Goal: Task Accomplishment & Management: Manage account settings

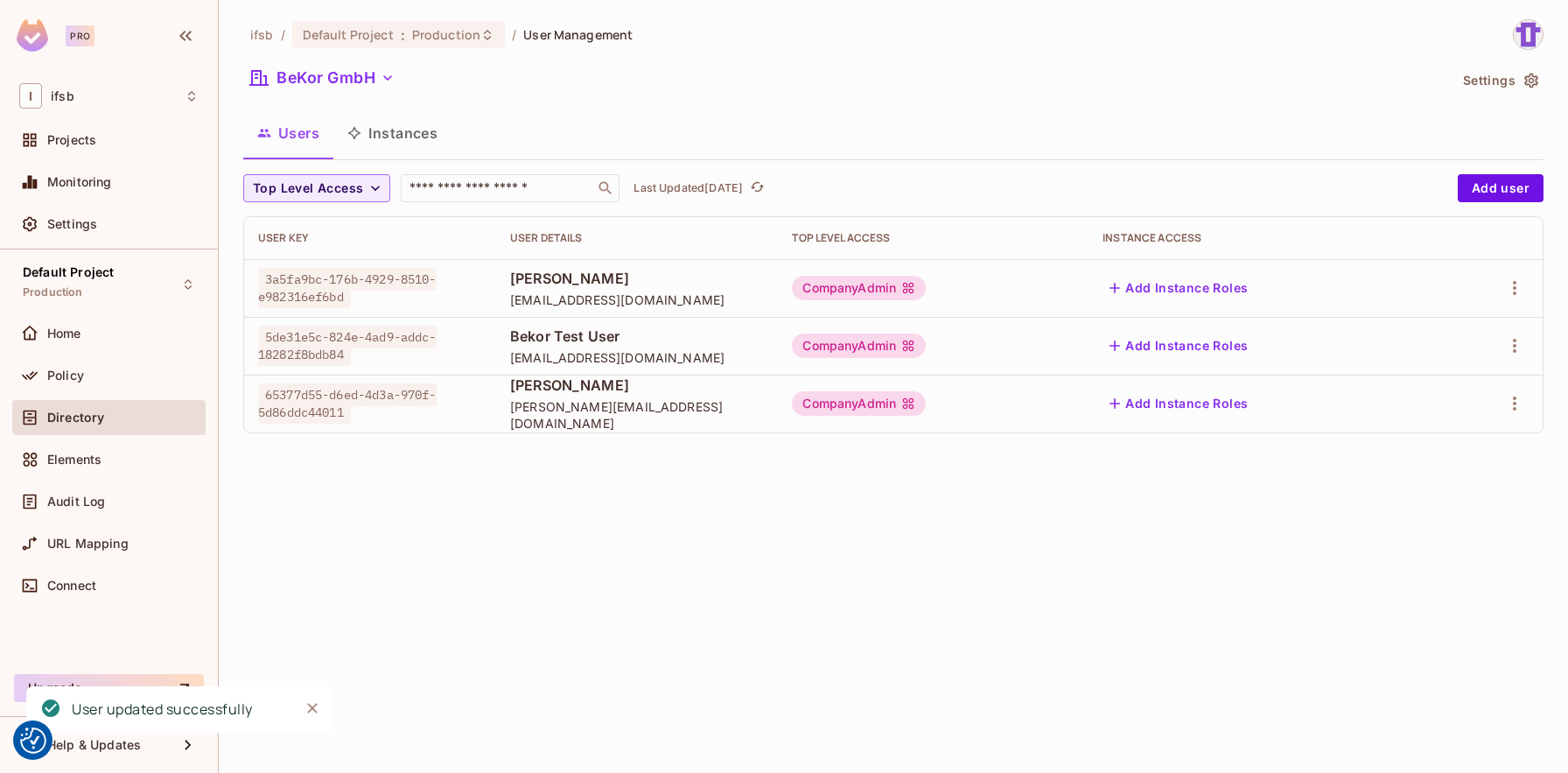
click at [464, 590] on div "ifsb / Default Project : Production / User Management BeKor GmbH Settings Users…" at bounding box center [893, 386] width 1349 height 773
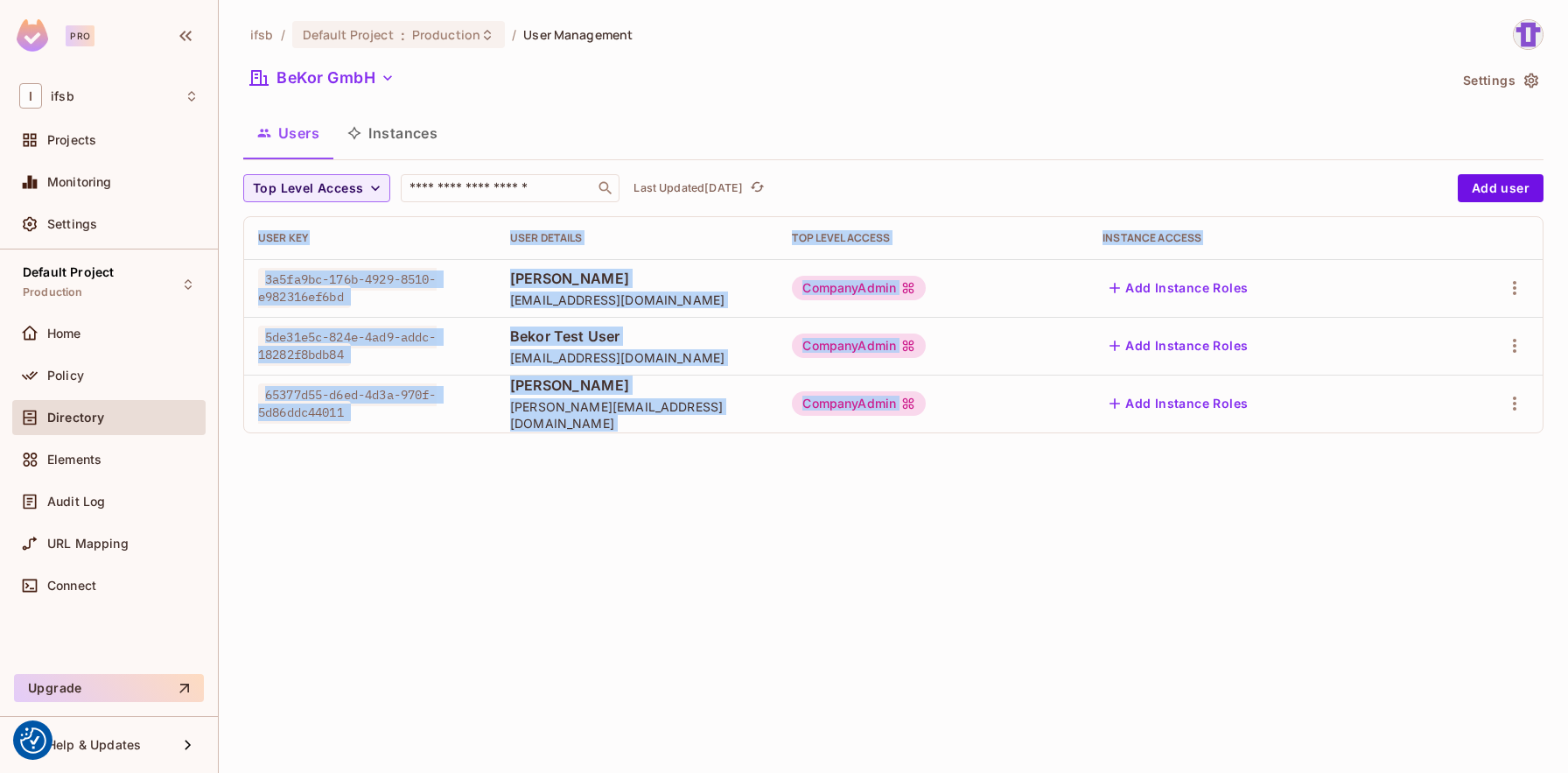
click at [464, 590] on div "ifsb / Default Project : Production / User Management BeKor GmbH Settings Users…" at bounding box center [893, 386] width 1349 height 773
click at [585, 585] on div "ifsb / Default Project : Production / User Management BeKor GmbH Settings Users…" at bounding box center [893, 386] width 1349 height 773
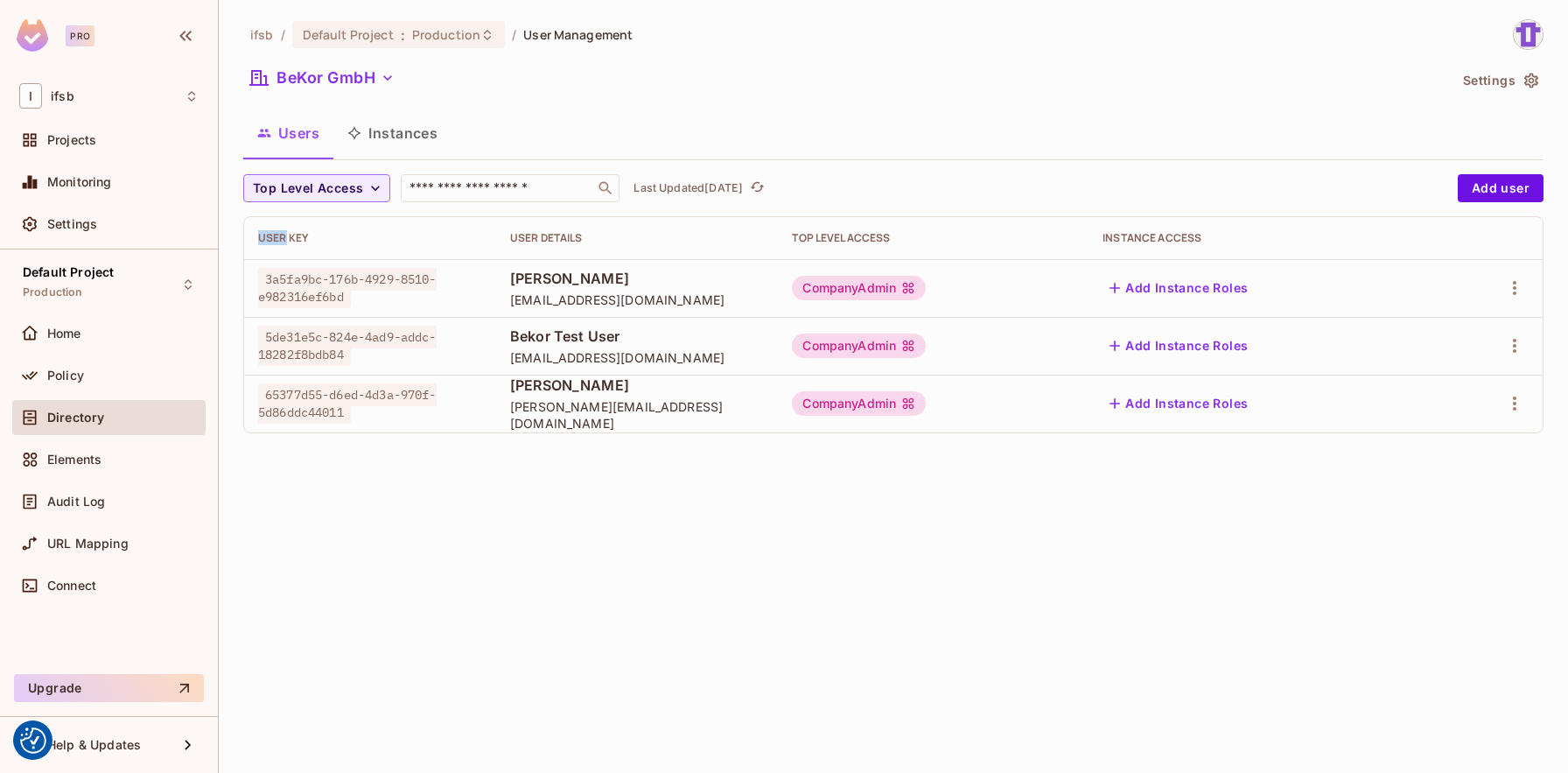
click at [585, 585] on div "ifsb / Default Project : Production / User Management BeKor GmbH Settings Users…" at bounding box center [893, 386] width 1349 height 773
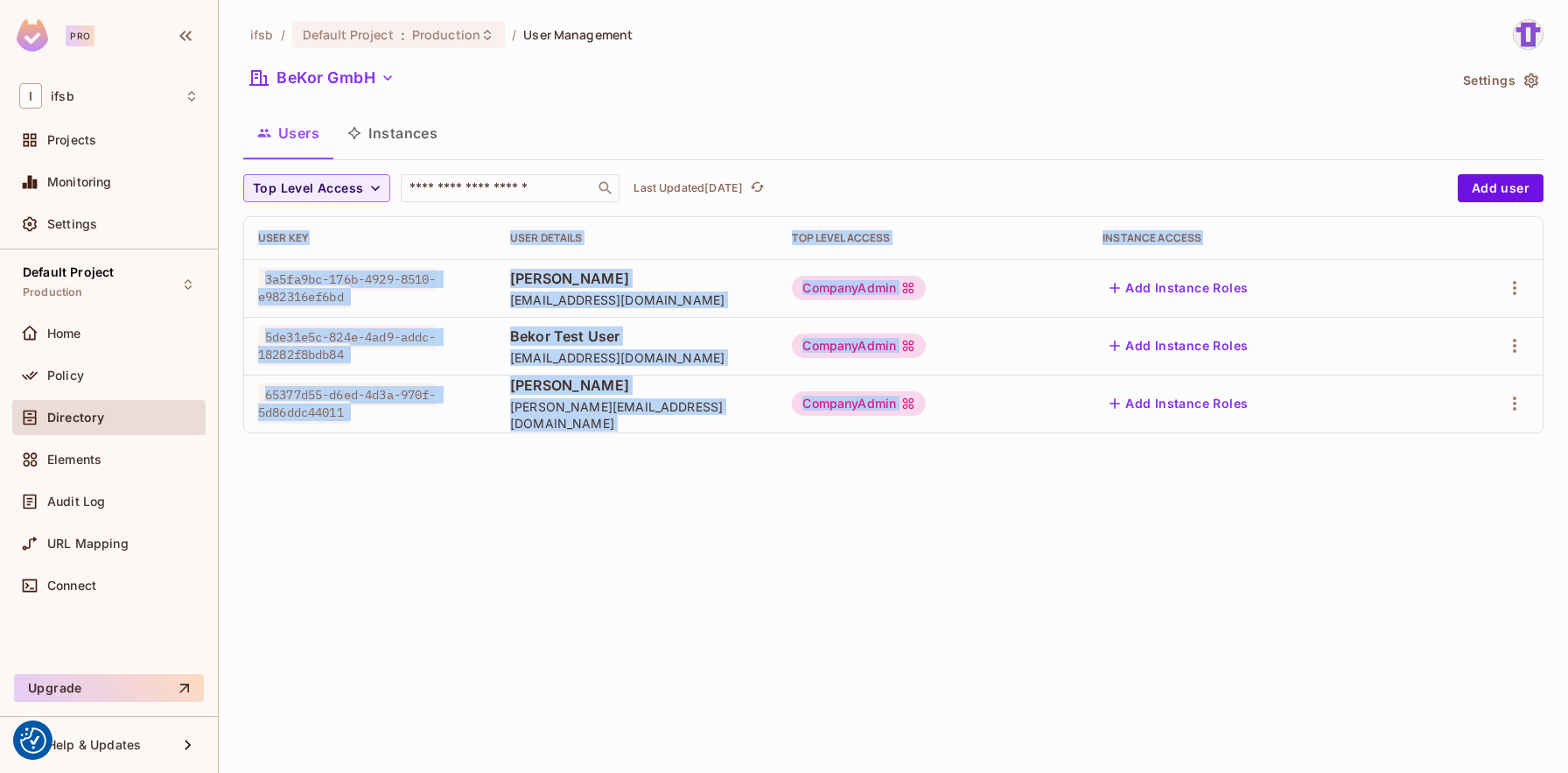
click at [585, 585] on div "ifsb / Default Project : Production / User Management BeKor GmbH Settings Users…" at bounding box center [893, 386] width 1349 height 773
click at [657, 582] on div "ifsb / Default Project : Production / User Management BeKor GmbH Settings Users…" at bounding box center [893, 386] width 1349 height 773
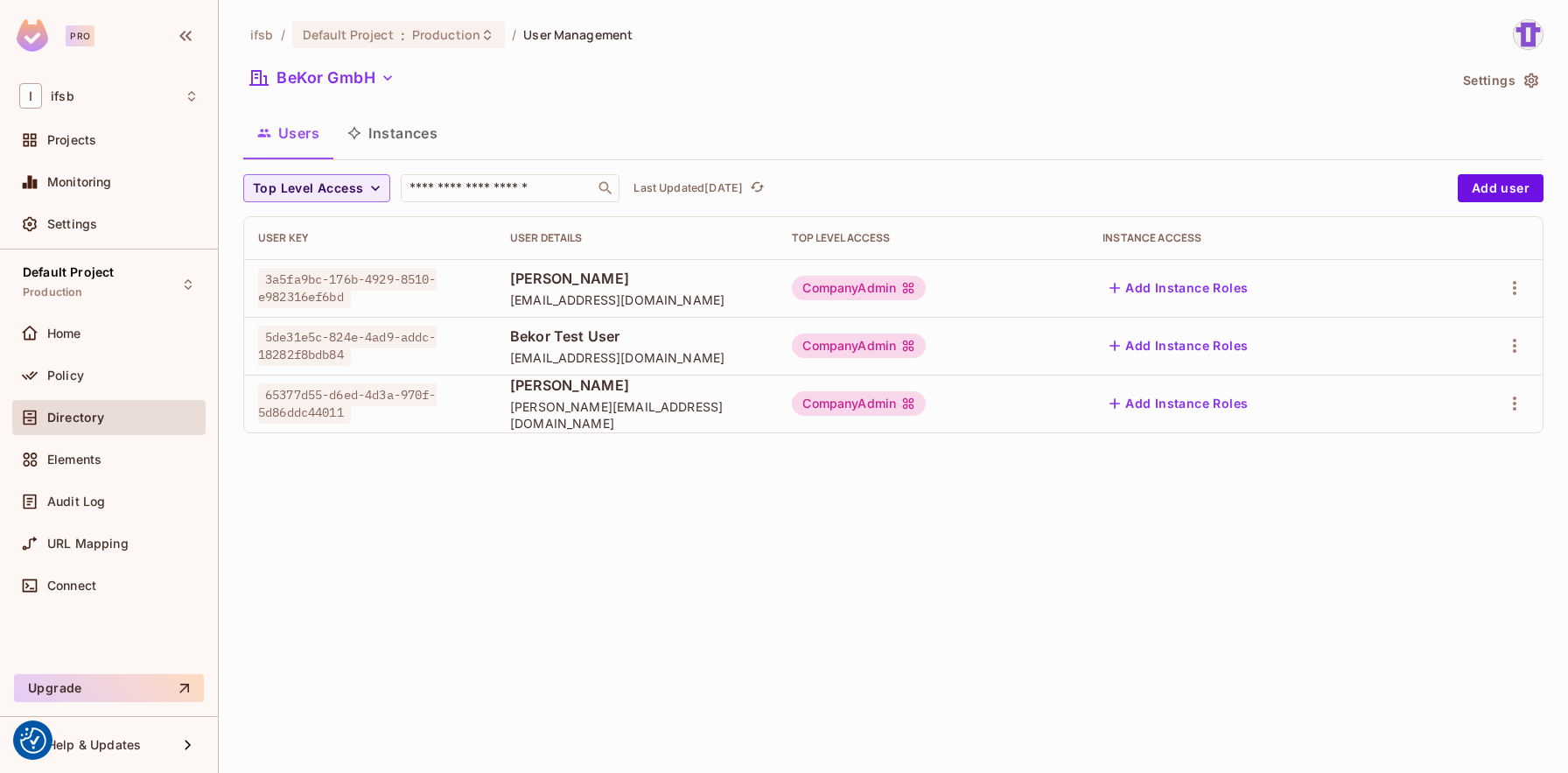
click at [587, 625] on div "ifsb / Default Project : Production / User Management BeKor GmbH Settings Users…" at bounding box center [893, 386] width 1349 height 773
click at [692, 582] on div "ifsb / Default Project : Production / User Management BeKor GmbH Settings Users…" at bounding box center [893, 386] width 1349 height 773
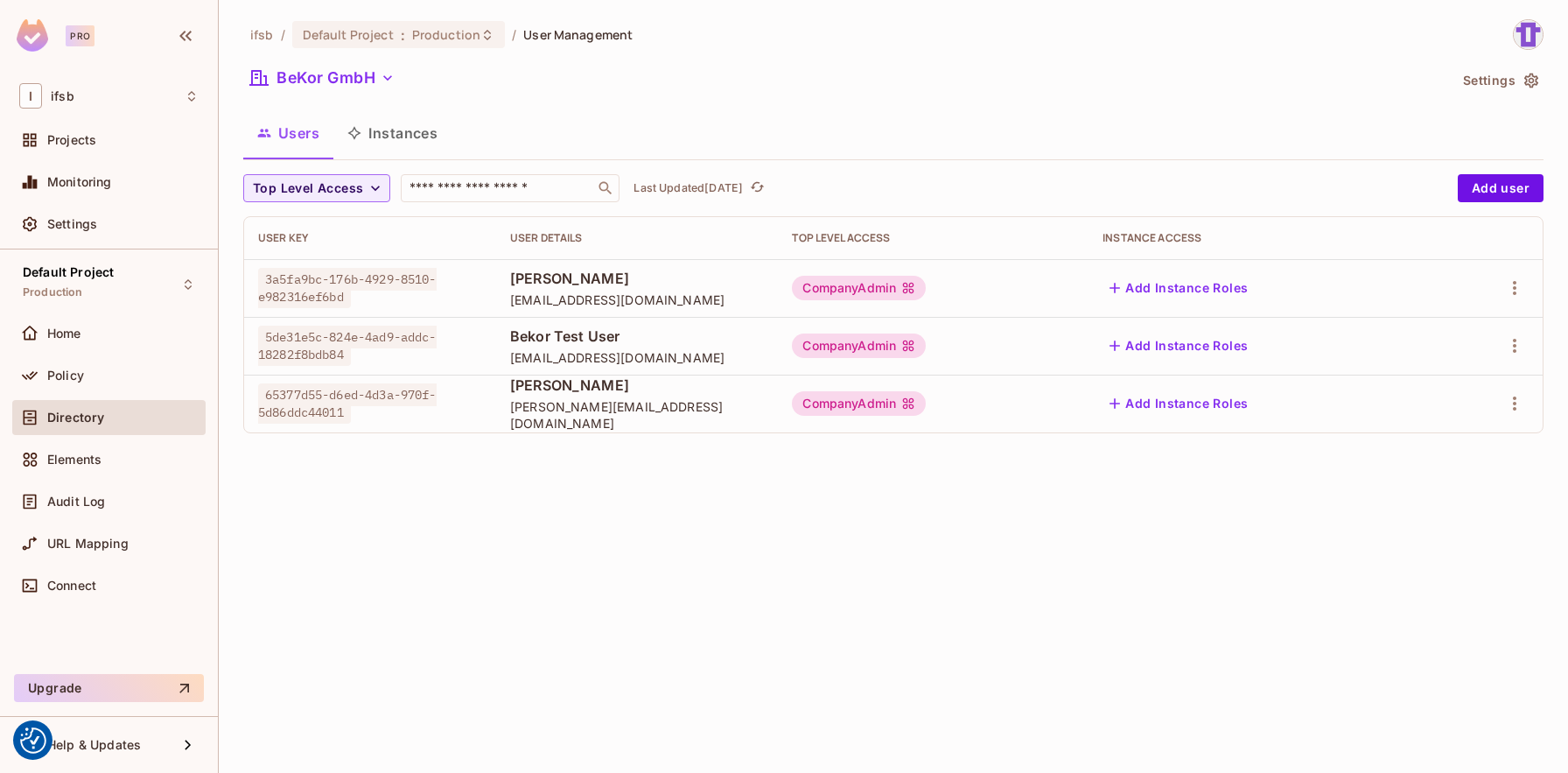
drag, startPoint x: 692, startPoint y: 582, endPoint x: 1278, endPoint y: 620, distance: 587.2
click at [1278, 620] on div "ifsb / Default Project : Production / User Management BeKor GmbH Settings Users…" at bounding box center [893, 386] width 1349 height 773
